Goal: Task Accomplishment & Management: Manage account settings

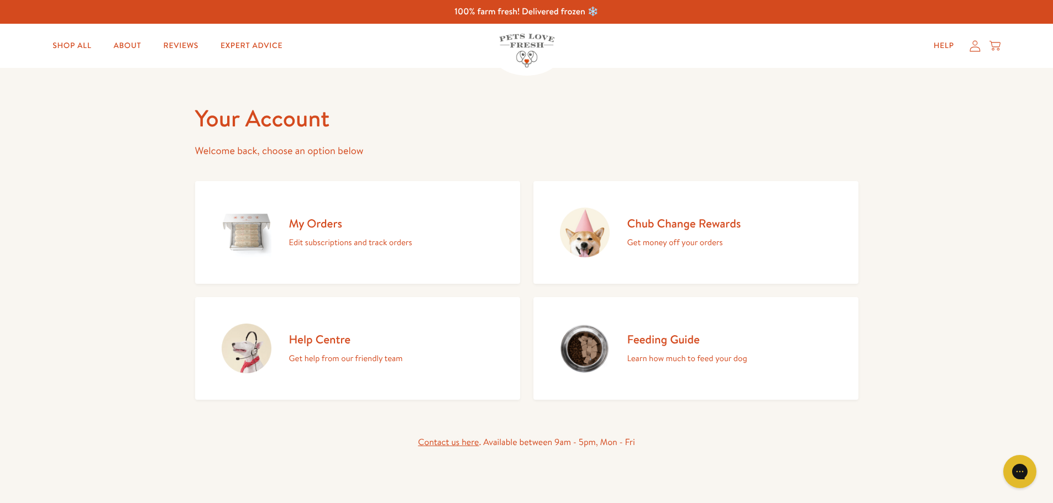
click at [976, 43] on icon at bounding box center [974, 46] width 11 height 12
click at [313, 221] on h2 "My Orders" at bounding box center [350, 223] width 123 height 15
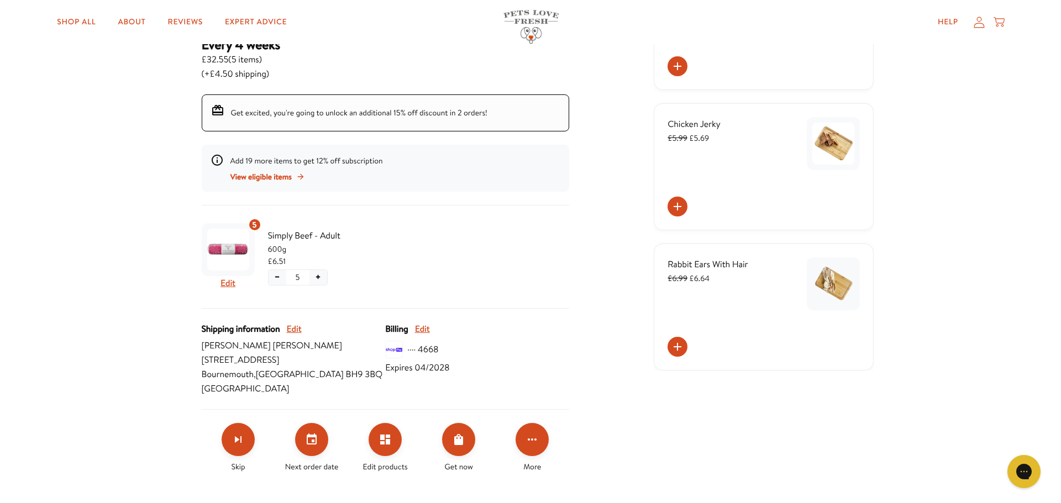
scroll to position [221, 0]
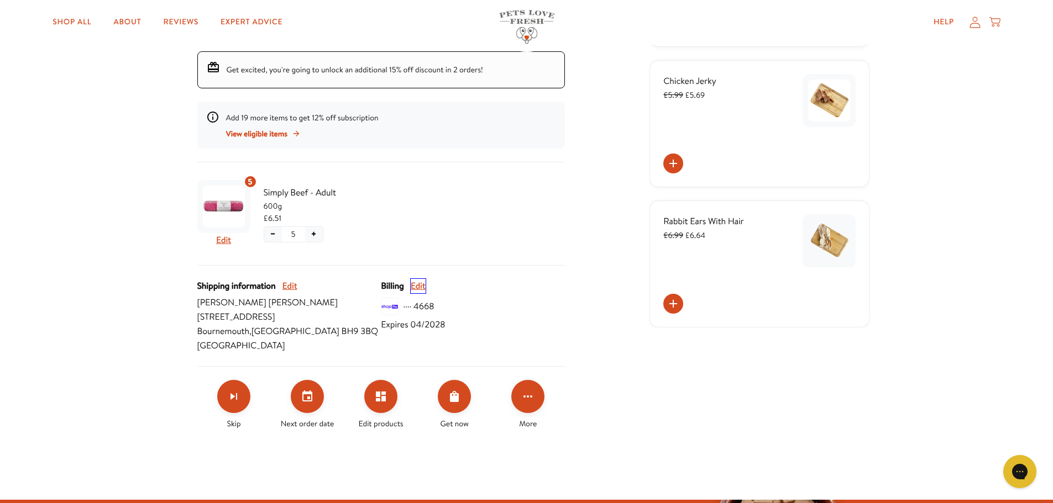
click at [420, 286] on button "Edit" at bounding box center [418, 286] width 15 height 14
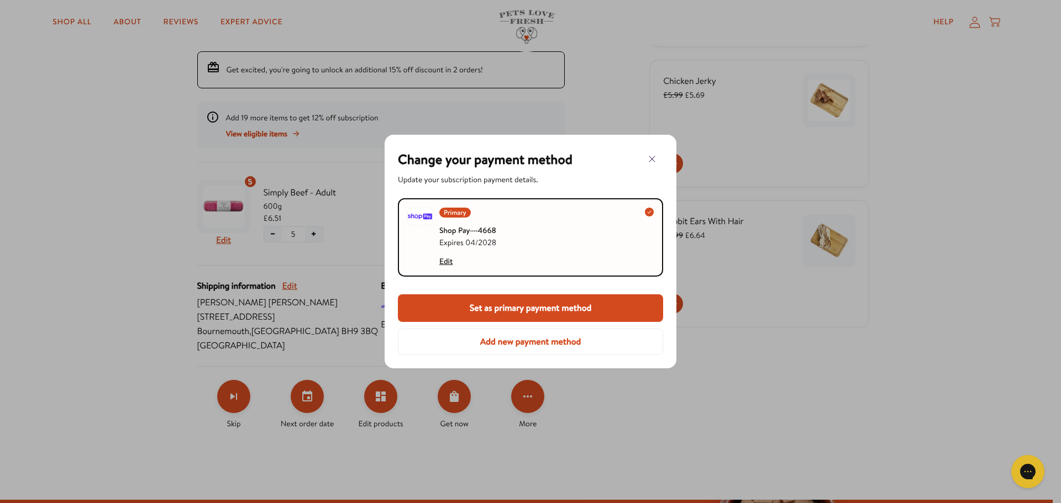
click at [525, 342] on button "Add new payment method" at bounding box center [530, 342] width 265 height 27
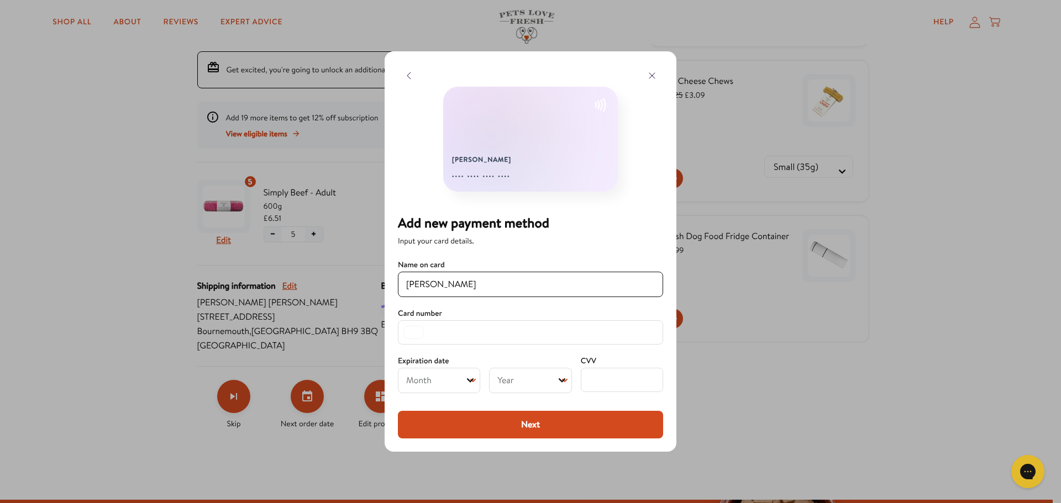
type input "[PERSON_NAME]"
click at [459, 380] on select "Month 01 02 03 04 05 06 07 08 09 10 11 12" at bounding box center [439, 380] width 82 height 25
select select "03"
click at [398, 368] on select "Month 01 02 03 04 05 06 07 08 09 10 11 12" at bounding box center [439, 380] width 82 height 25
click at [540, 382] on select "Year [DATE] 2026 2027 2028 2029 2030 2031 2032 2033 2034 2035 2036 2037 2038 20…" at bounding box center [530, 380] width 82 height 25
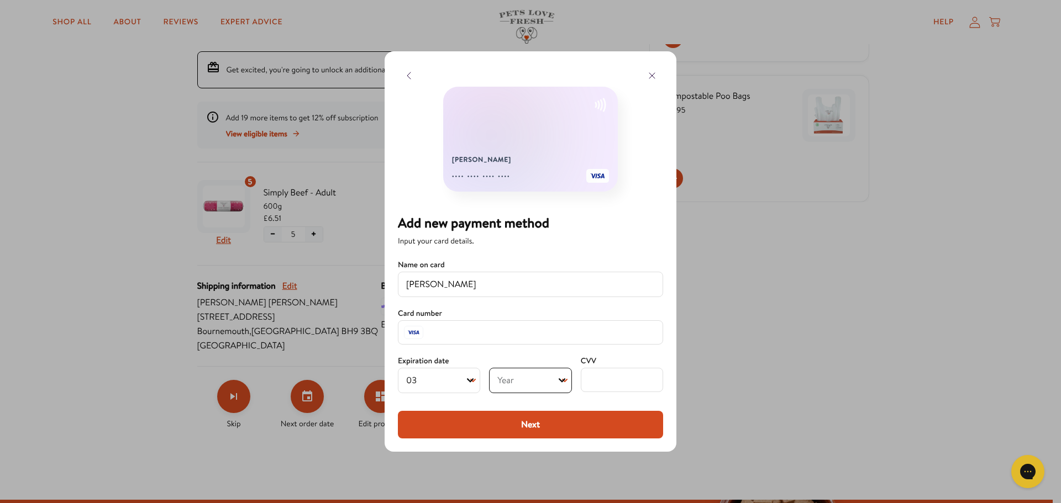
select select "2030"
click at [489, 368] on select "Year [DATE] 2026 2027 2028 2029 2030 2031 2032 2033 2034 2035 2036 2037 2038 20…" at bounding box center [530, 380] width 82 height 25
click at [536, 426] on button "Next" at bounding box center [530, 425] width 265 height 28
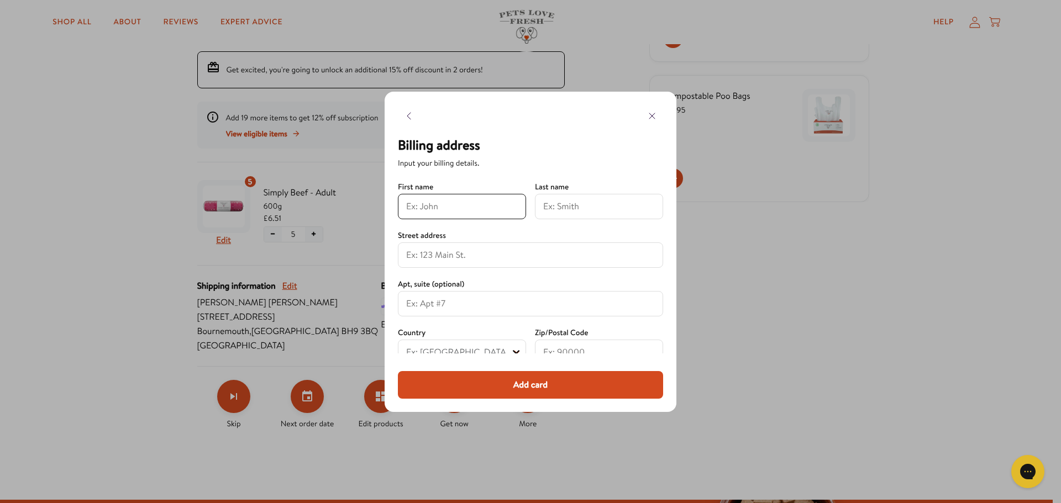
click at [434, 201] on input at bounding box center [462, 206] width 112 height 13
type input "[PERSON_NAME]"
click at [580, 200] on input at bounding box center [599, 206] width 112 height 13
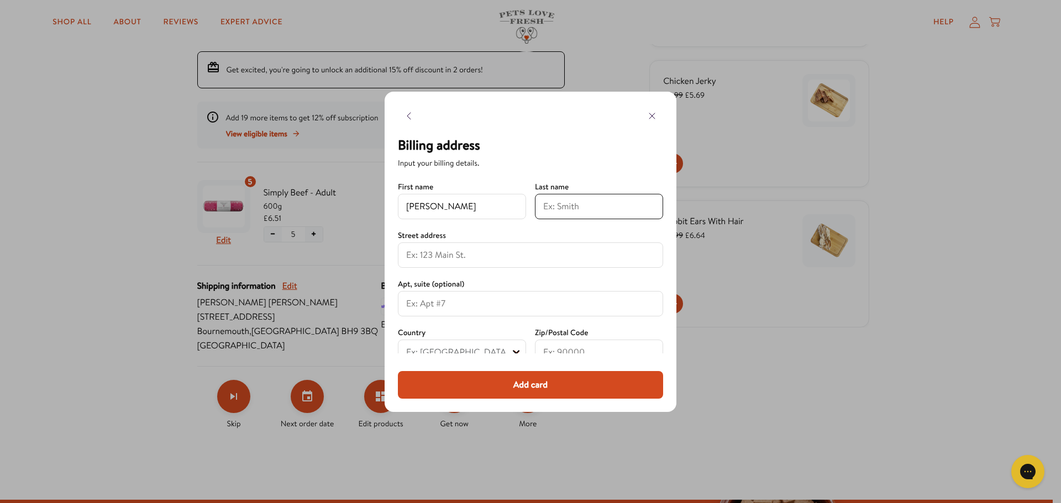
type input "[PERSON_NAME]"
click at [477, 258] on input at bounding box center [530, 255] width 249 height 13
type input "[STREET_ADDRESS]"
click at [471, 300] on input at bounding box center [530, 303] width 249 height 13
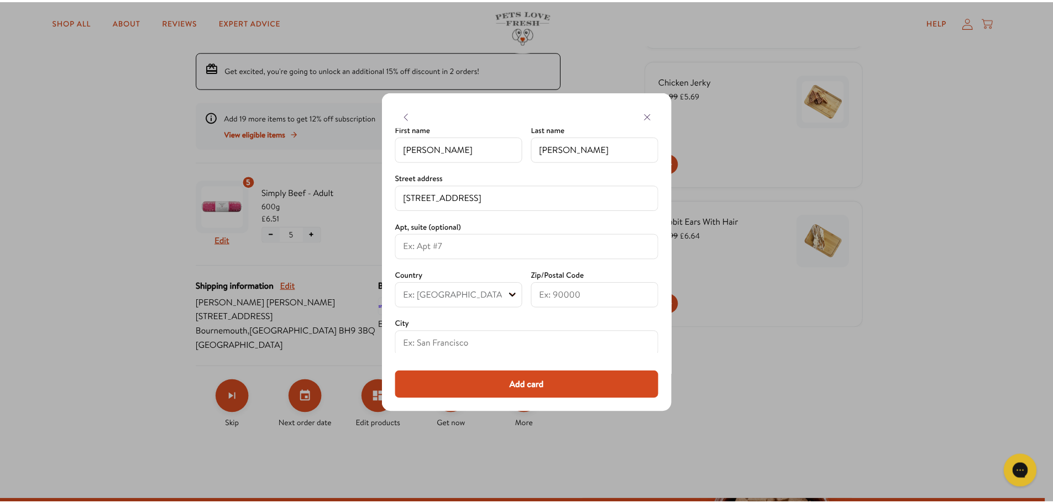
scroll to position [60, 0]
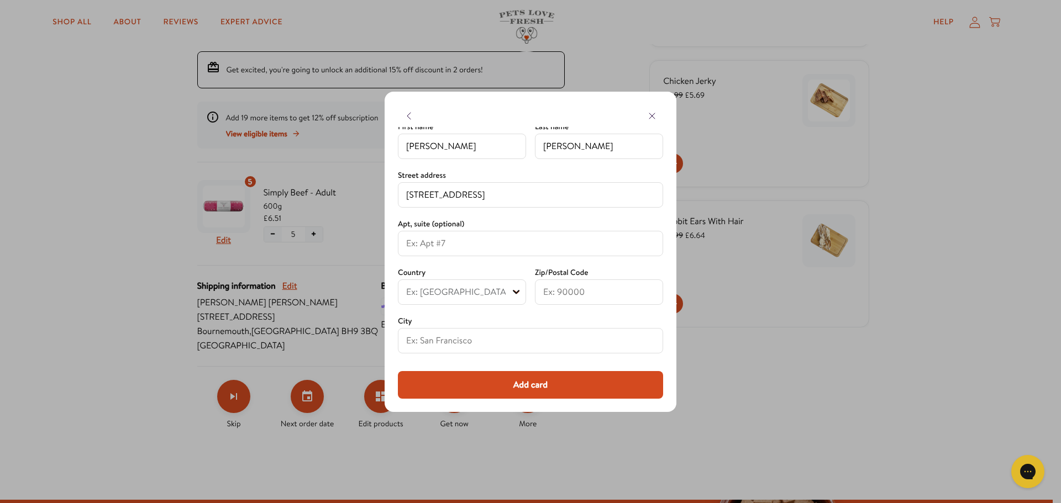
click at [470, 298] on select "Ex: [GEOGRAPHIC_DATA] [GEOGRAPHIC_DATA] [GEOGRAPHIC_DATA] [GEOGRAPHIC_DATA] [GE…" at bounding box center [462, 292] width 128 height 25
select select "[GEOGRAPHIC_DATA]"
click at [398, 280] on select "Ex: [GEOGRAPHIC_DATA] [GEOGRAPHIC_DATA] [GEOGRAPHIC_DATA] [GEOGRAPHIC_DATA] [GE…" at bounding box center [462, 292] width 128 height 25
click at [598, 298] on input at bounding box center [599, 292] width 112 height 13
type input "BH9 3BQ"
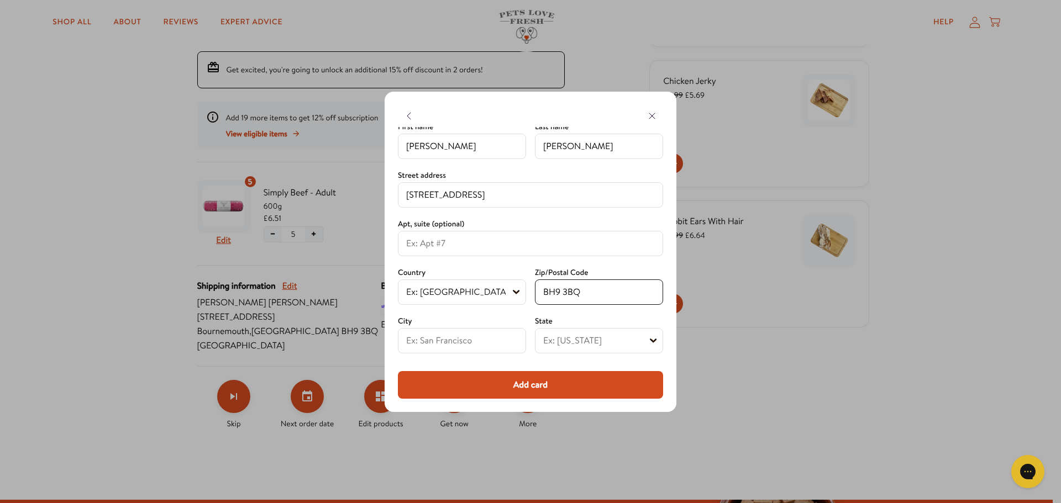
click at [494, 340] on input at bounding box center [462, 340] width 112 height 13
type input "Bournemouth"
click at [570, 347] on select "Ex: [US_STATE] [DEMOGRAPHIC_DATA] Forces [GEOGRAPHIC_DATA] [GEOGRAPHIC_DATA] [G…" at bounding box center [599, 340] width 128 height 25
select select "[GEOGRAPHIC_DATA]"
click at [535, 328] on select "Ex: [US_STATE] [DEMOGRAPHIC_DATA] Forces [GEOGRAPHIC_DATA] [GEOGRAPHIC_DATA] [G…" at bounding box center [599, 340] width 128 height 25
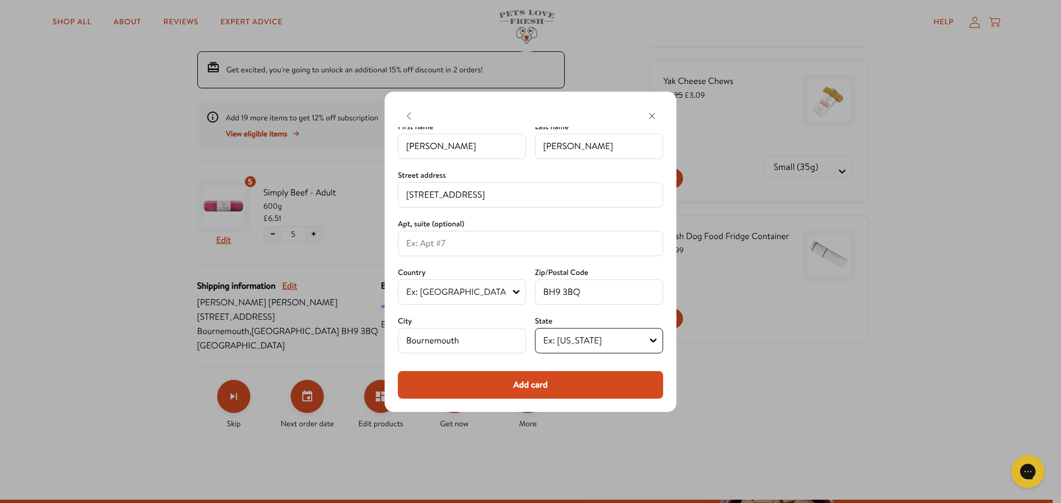
click at [547, 382] on button "Add card" at bounding box center [530, 385] width 265 height 28
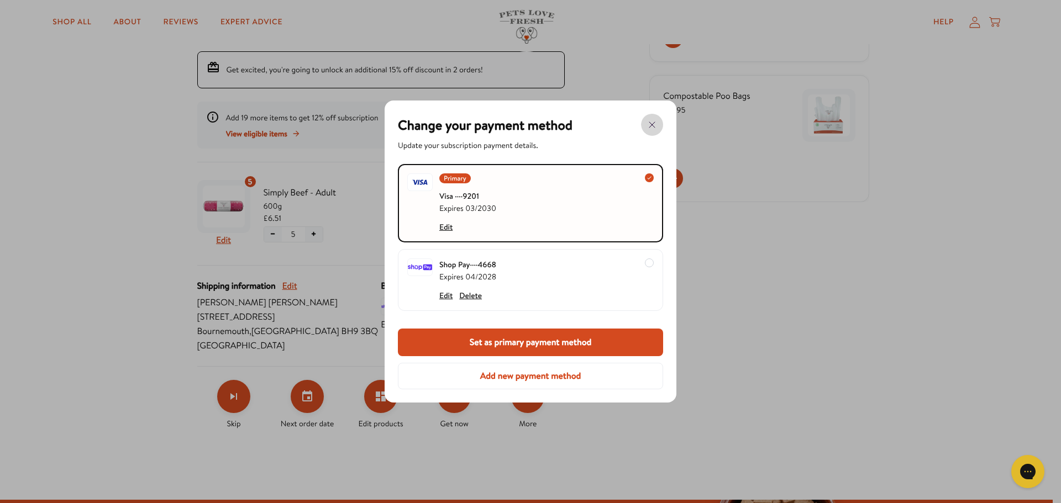
click at [652, 126] on icon "button" at bounding box center [651, 124] width 13 height 13
